Goal: Complete application form

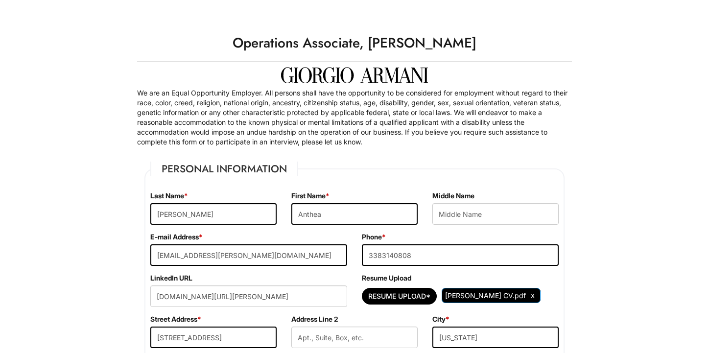
select select "NY"
select select "[GEOGRAPHIC_DATA]"
select select "Yes"
select Required "No"
select select "Yes"
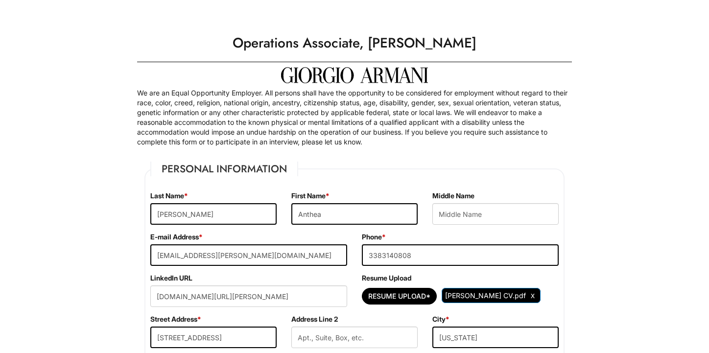
select select "N"
select select "9"
select select "2021"
select select "8"
select select "2025"
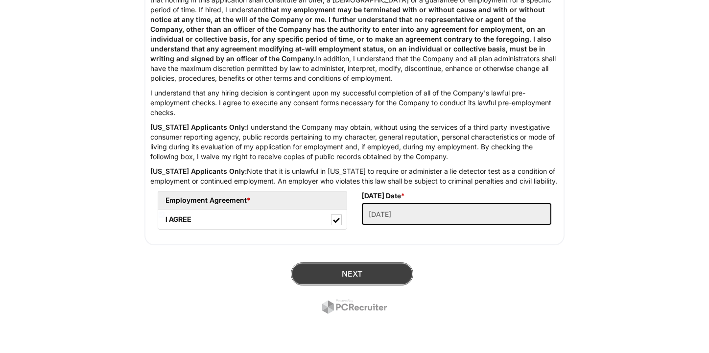
click at [314, 277] on button "Next" at bounding box center [352, 274] width 122 height 23
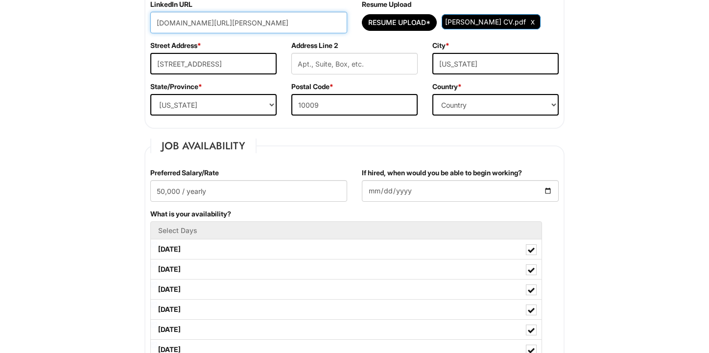
scroll to position [273, 0]
